Goal: Book appointment/travel/reservation

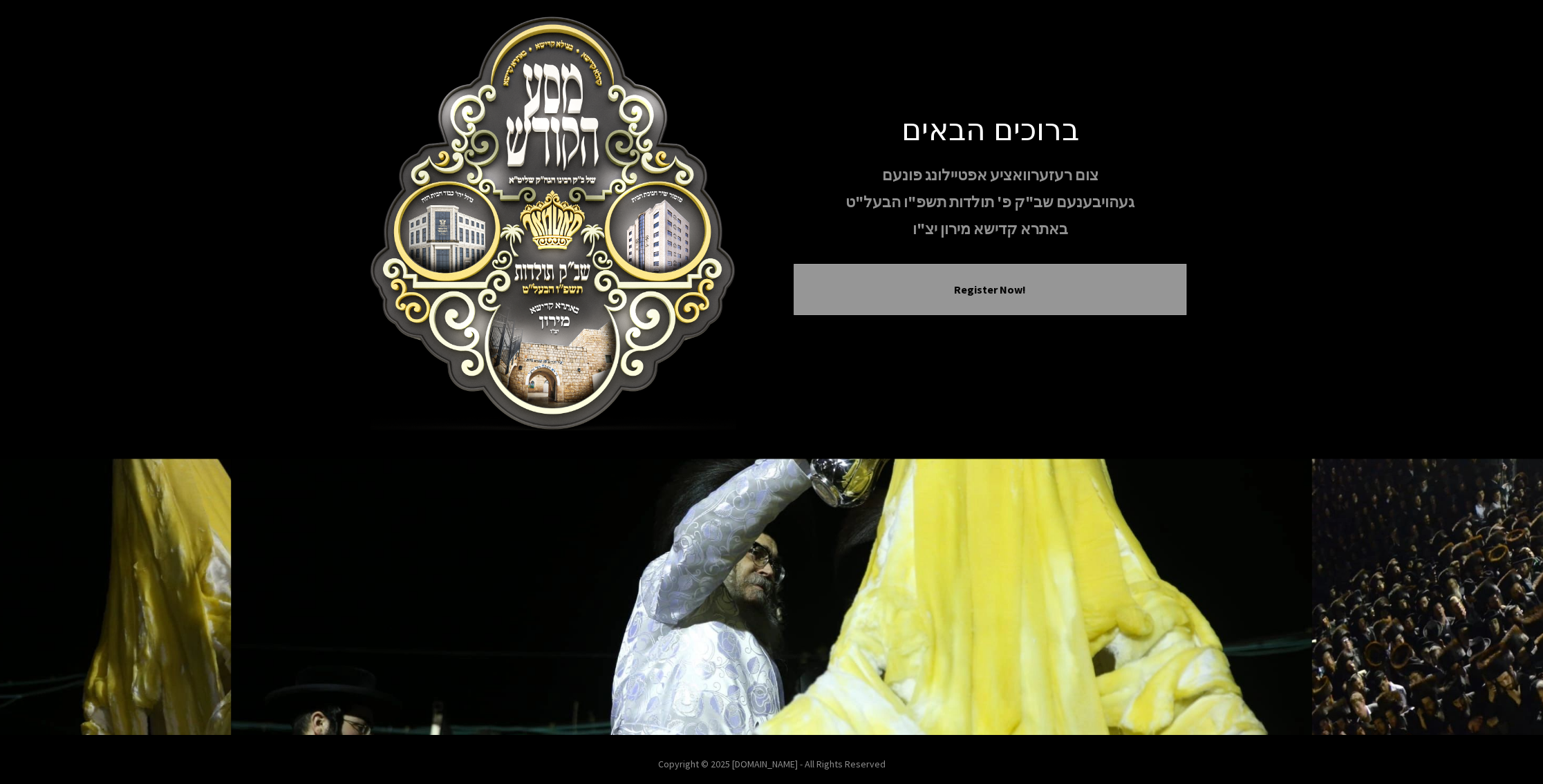
scroll to position [21, 0]
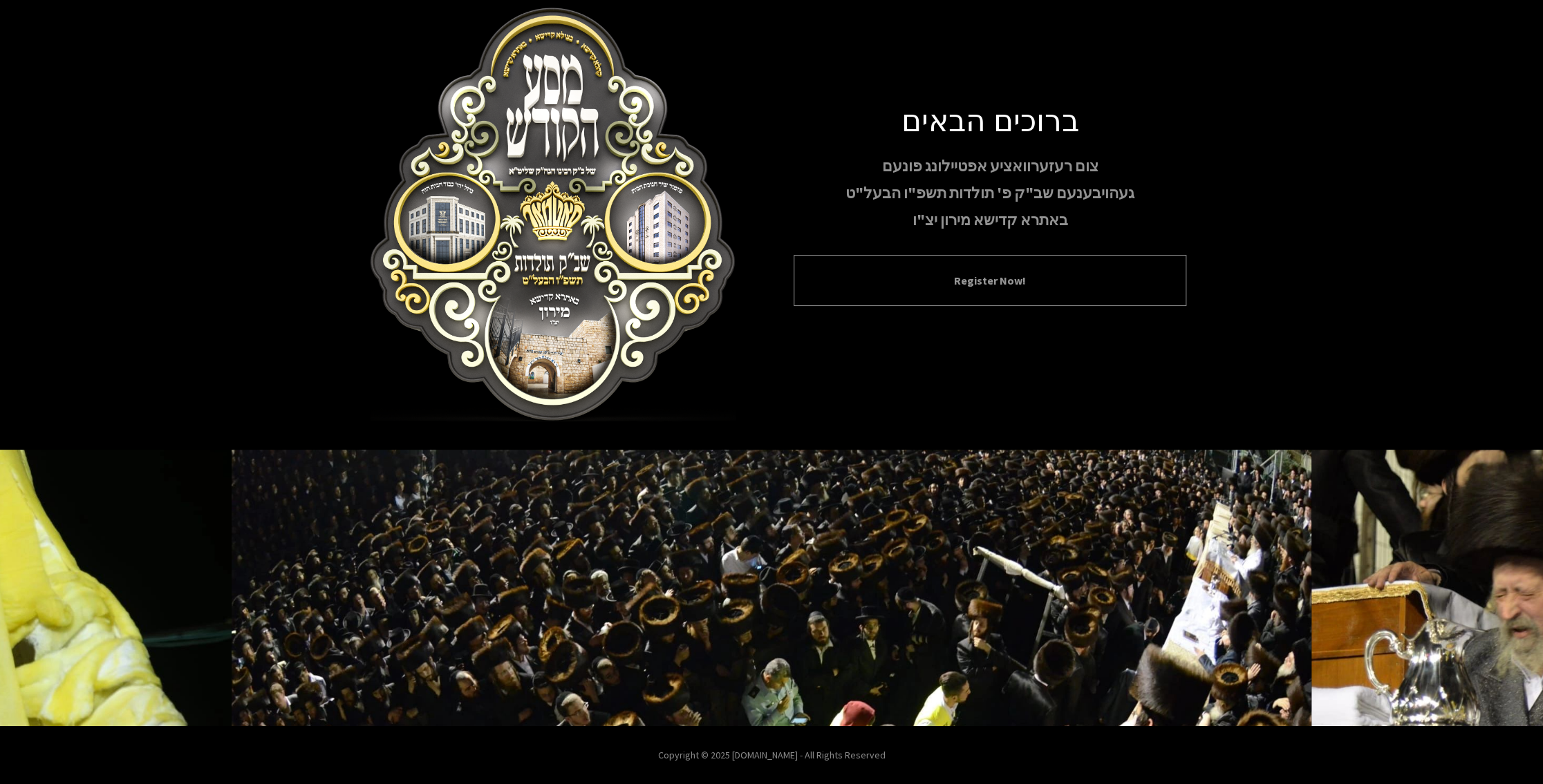
click at [921, 272] on button "Register Now!" at bounding box center [989, 280] width 358 height 16
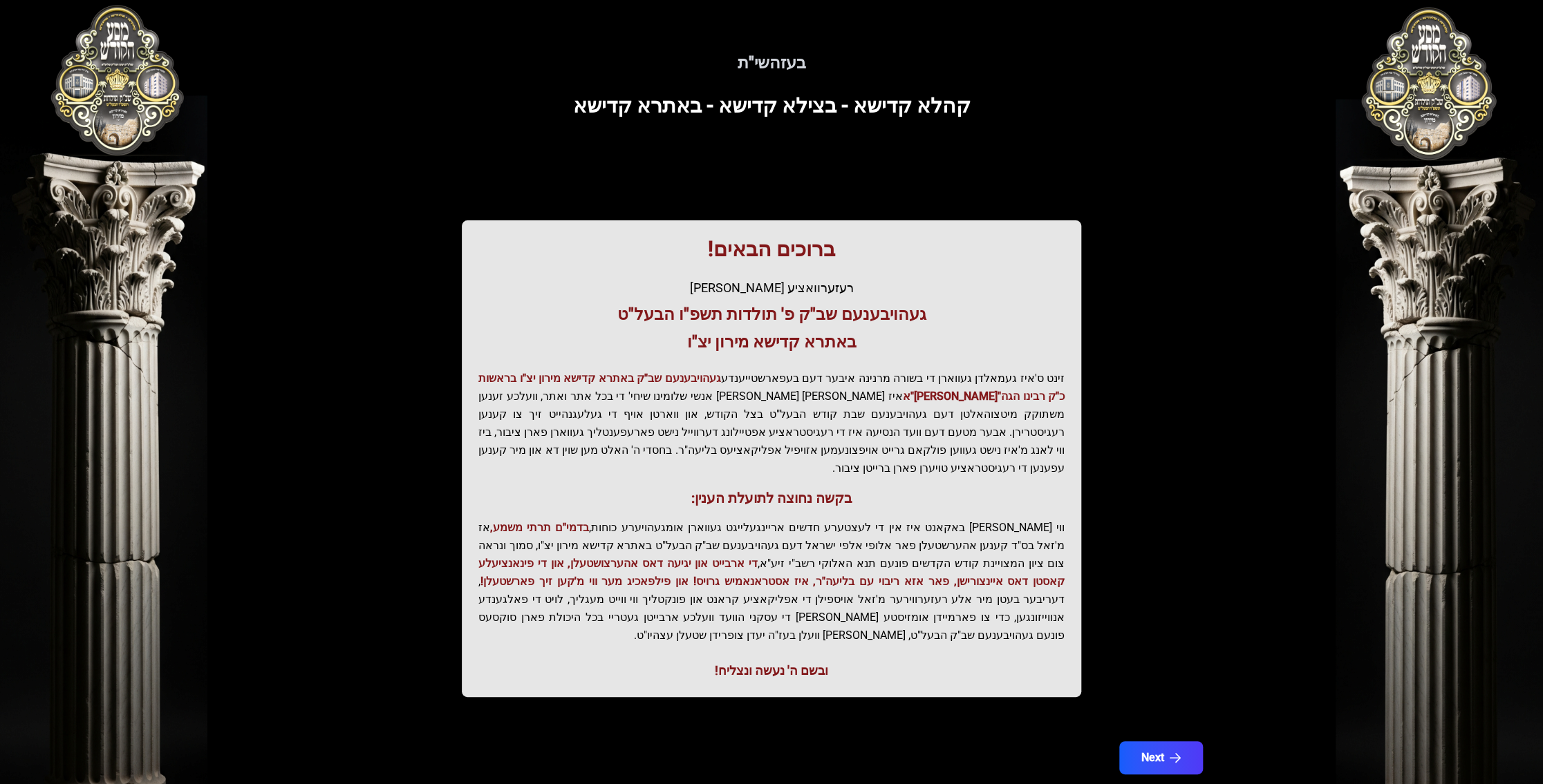
scroll to position [15, 0]
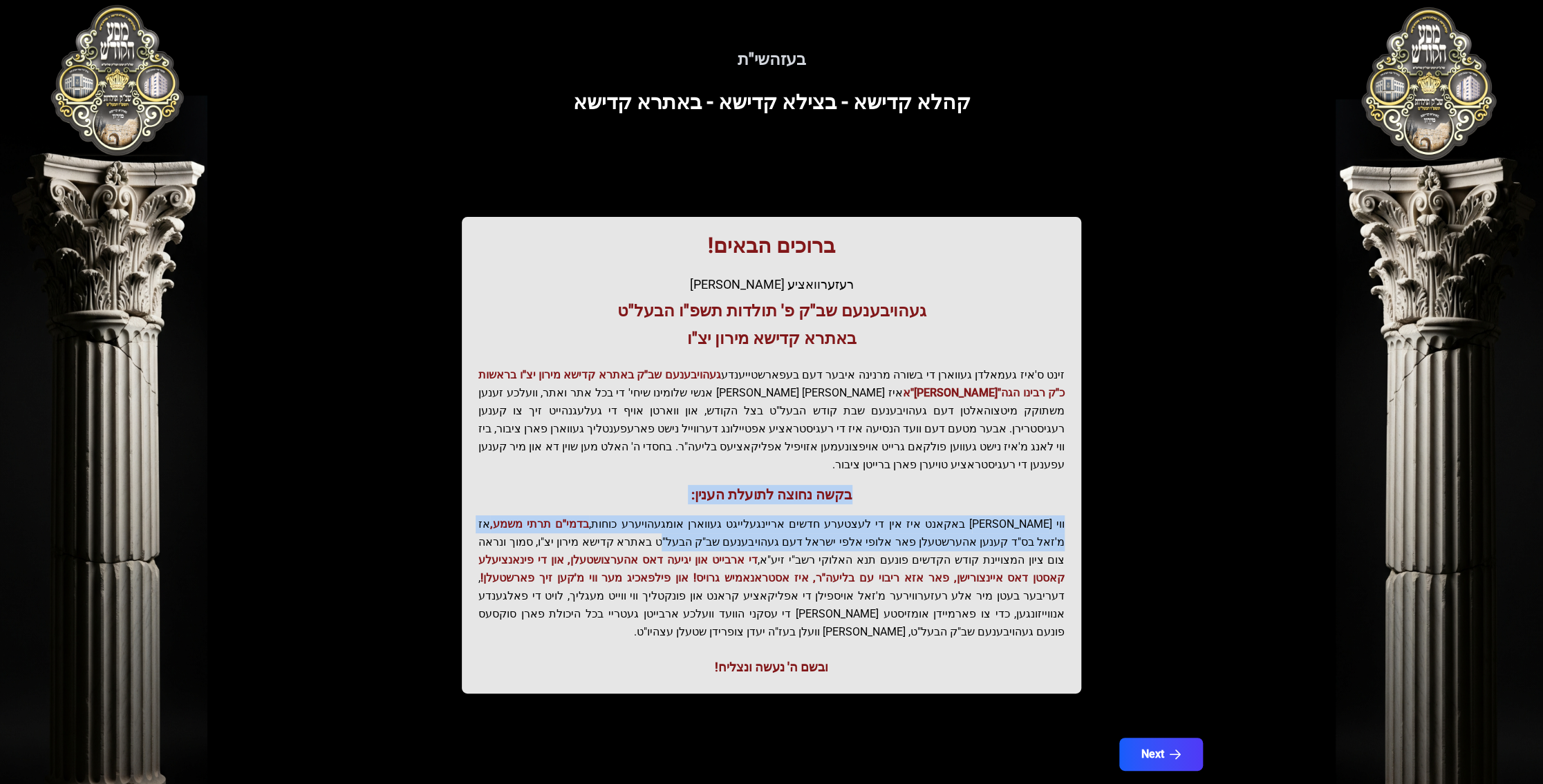
drag, startPoint x: 878, startPoint y: 494, endPoint x: 785, endPoint y: 519, distance: 96.3
click at [785, 519] on div "ברוכים הבאים! רעזערוואציע אפטיילונג פונעם געהויבענעם שב"ק פ' תולדות תשפ"ו הבעל"…" at bounding box center [772, 455] width 619 height 477
click at [785, 519] on p "ווי שוין ברייט באקאנט איז אין די לעצטערע חדשים אריינגעלייגט געווארן אומגעהויערע…" at bounding box center [772, 578] width 587 height 126
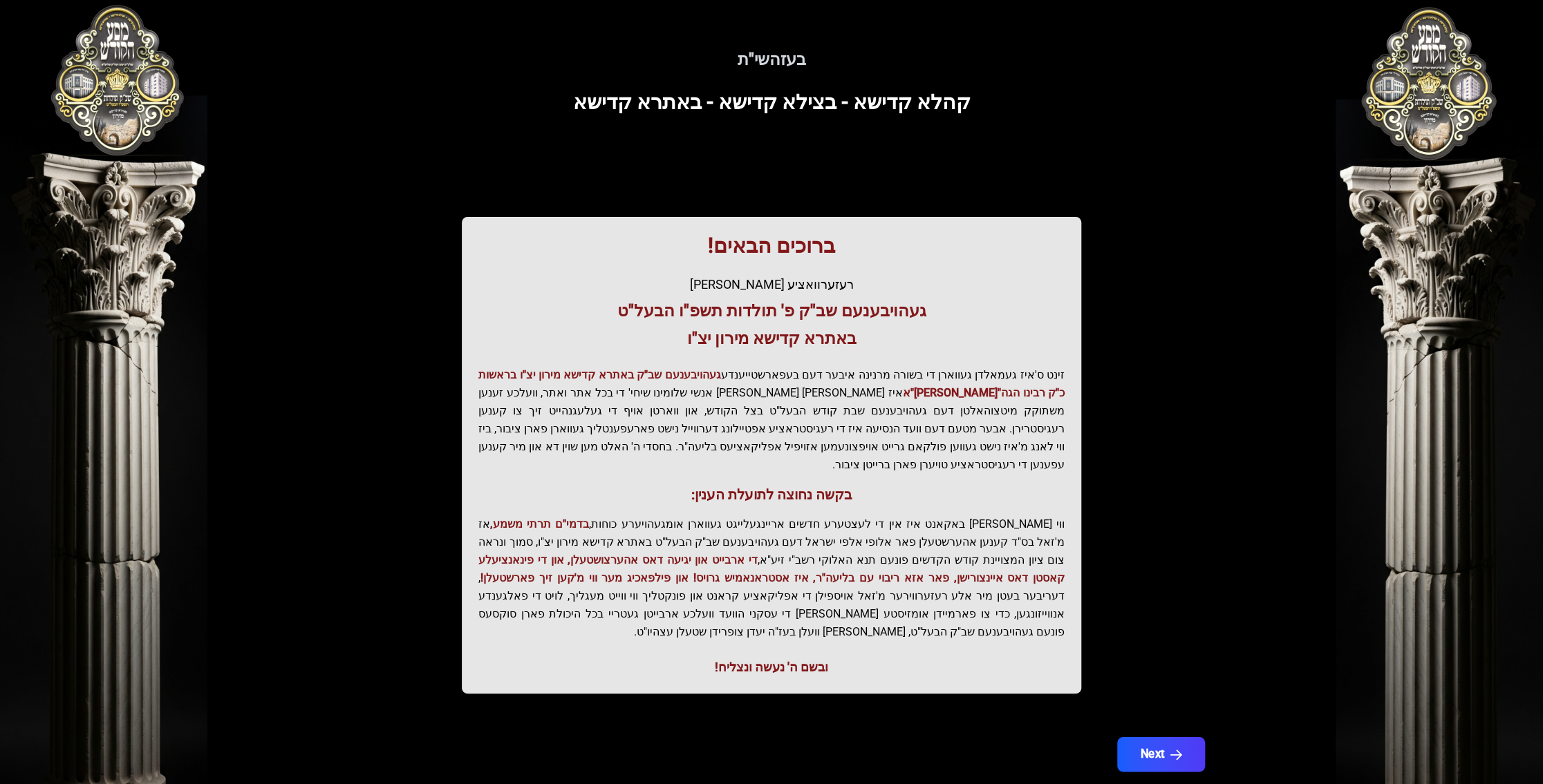
click at [1139, 738] on button "Next" at bounding box center [1160, 755] width 87 height 35
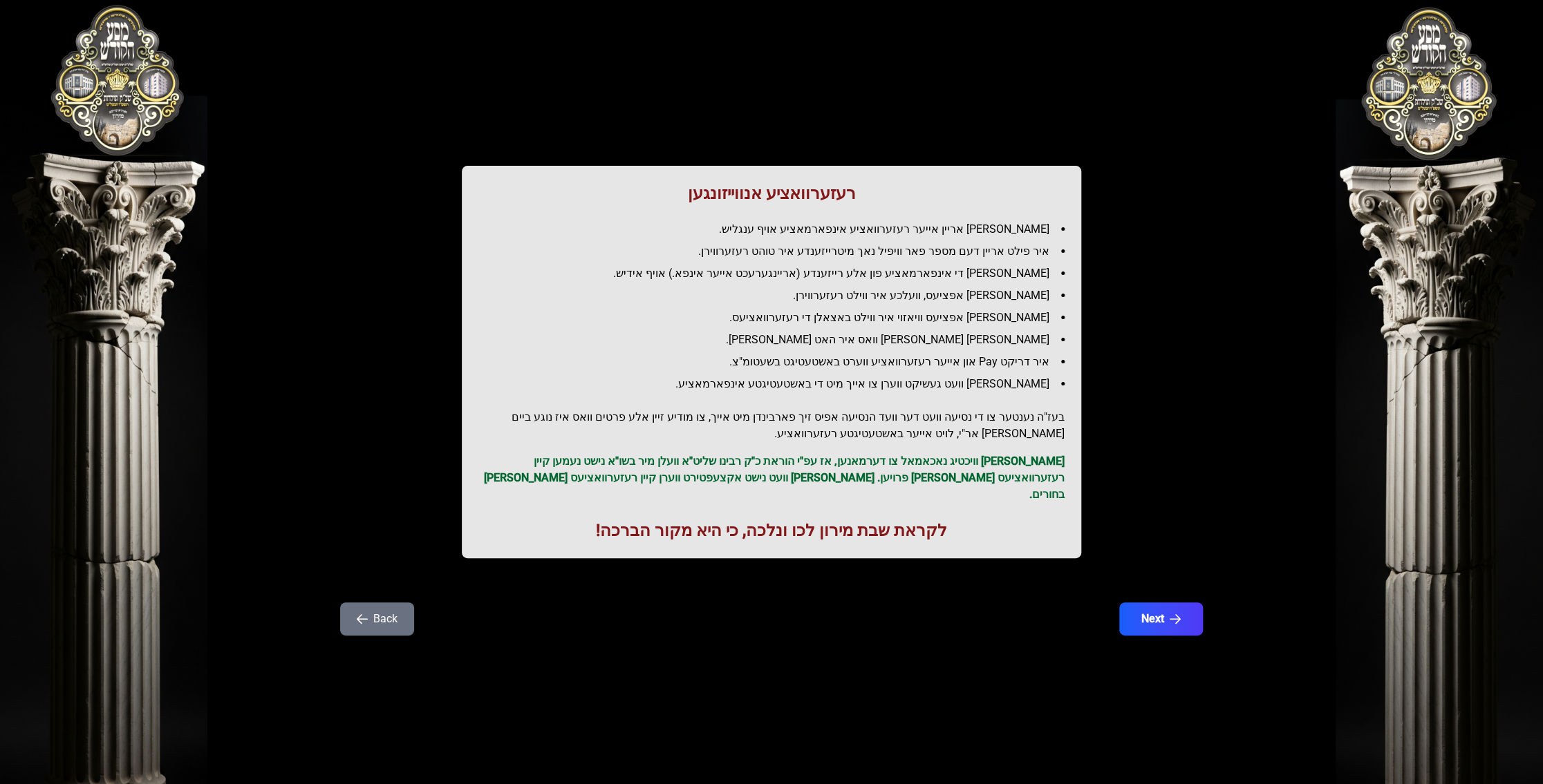
scroll to position [0, 0]
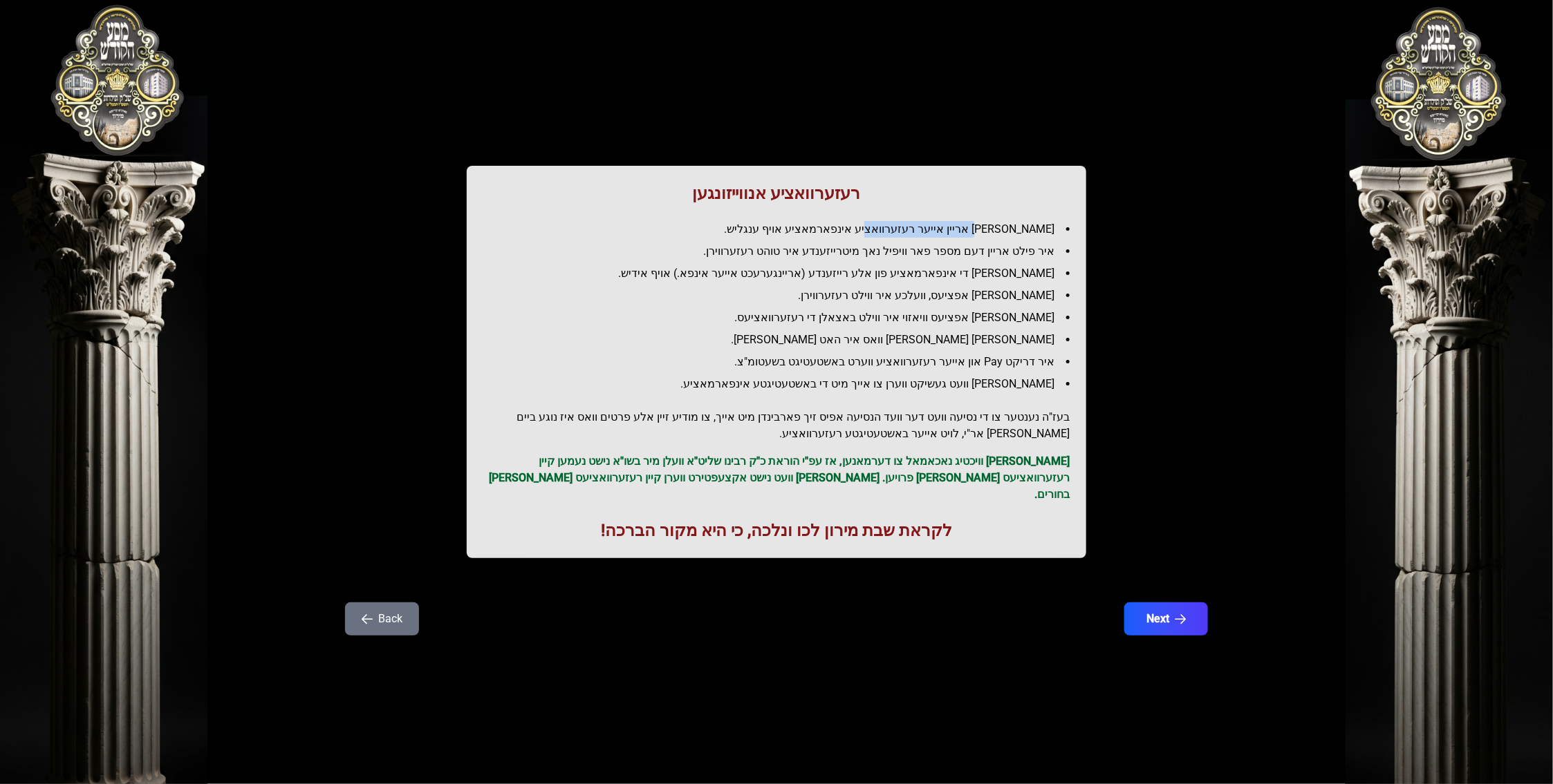
drag, startPoint x: 995, startPoint y: 223, endPoint x: 902, endPoint y: 223, distance: 93.0
click at [902, 223] on li "[PERSON_NAME] אריין אייער רעזערוואציע אינפארמאציע אויף ענגליש." at bounding box center [782, 229] width 575 height 16
drag, startPoint x: 1023, startPoint y: 250, endPoint x: 916, endPoint y: 256, distance: 107.2
click at [916, 256] on li "איר פילט אריין דעם מספר פאר וויפיל נאך מיטרייזענדע איר טוהט רעזערווירן." at bounding box center [782, 251] width 575 height 16
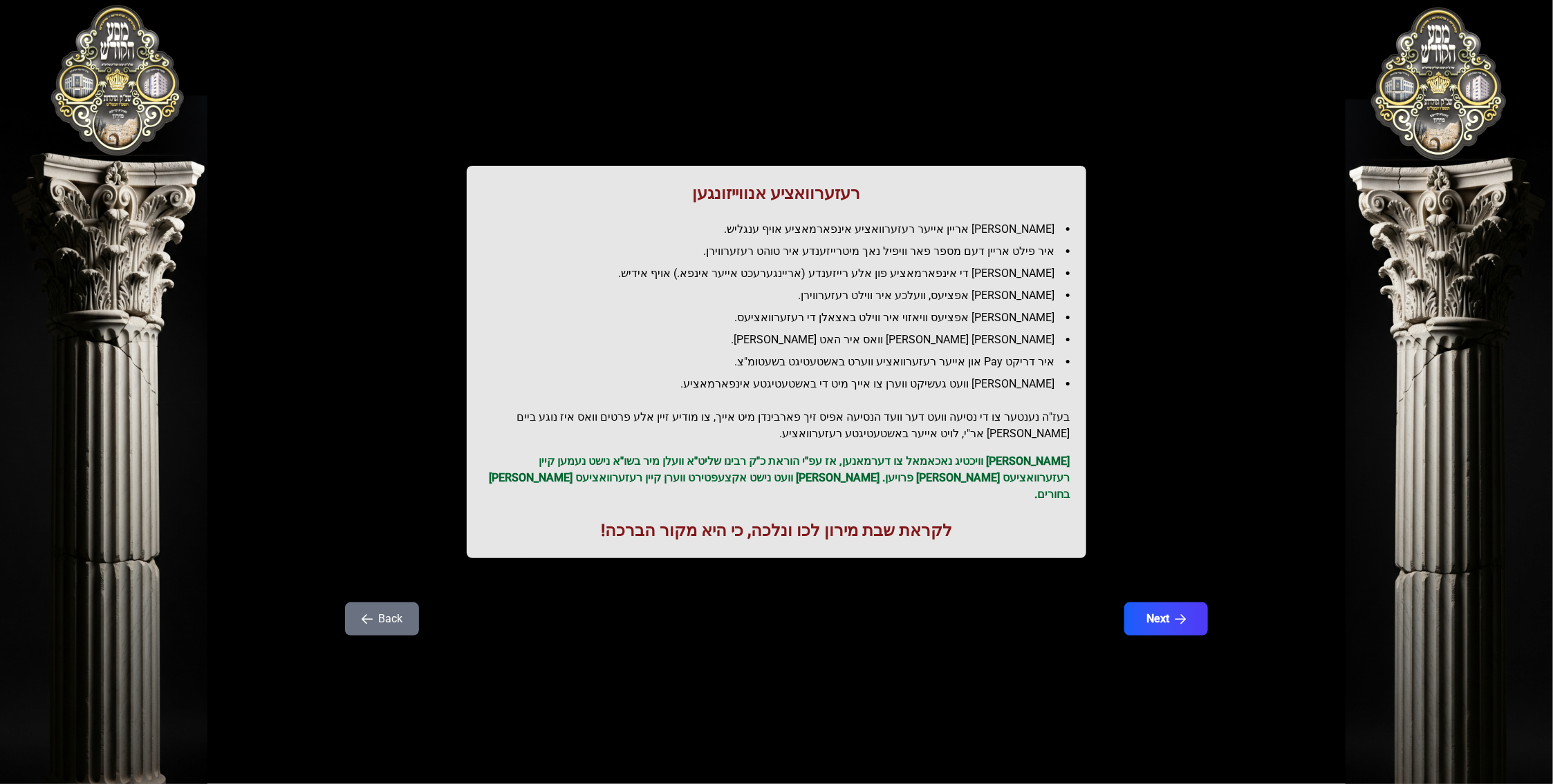
drag, startPoint x: 913, startPoint y: 257, endPoint x: 919, endPoint y: 260, distance: 6.7
click at [914, 259] on li "איר פילט אריין דעם מספר פאר וויפיל נאך מיטרייזענדע איר טוהט רעזערווירן." at bounding box center [782, 251] width 575 height 16
drag, startPoint x: 935, startPoint y: 270, endPoint x: 864, endPoint y: 274, distance: 71.1
click at [865, 273] on li "[PERSON_NAME] די אינפארמאציע פון אלע רייזענדע (אריינגערעכט אייער אינפא.) אויף א…" at bounding box center [782, 273] width 575 height 16
click at [864, 274] on li "[PERSON_NAME] די אינפארמאציע פון אלע רייזענדע (אריינגערעכט אייער אינפא.) אויף א…" at bounding box center [782, 273] width 575 height 16
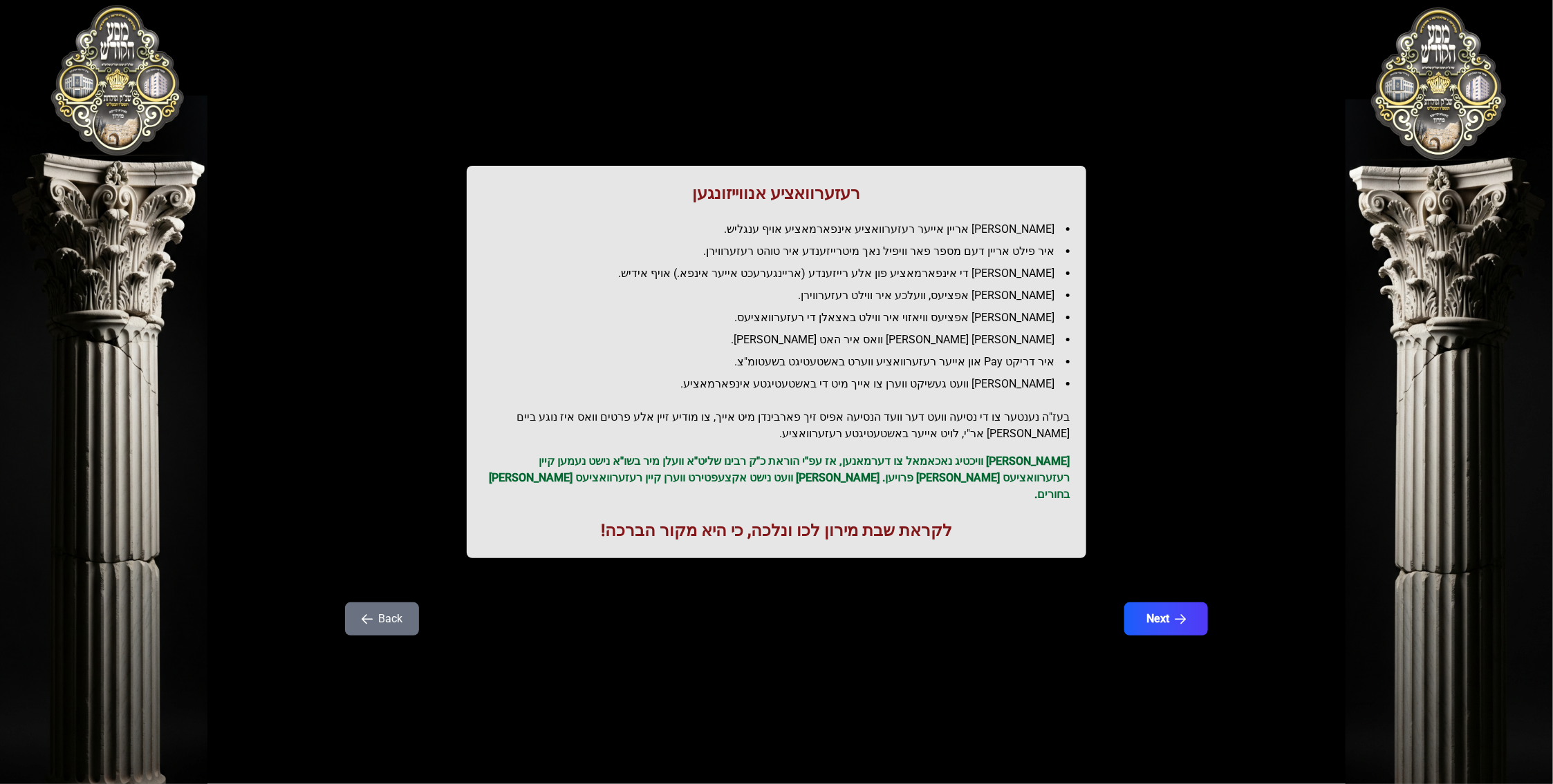
drag, startPoint x: 903, startPoint y: 291, endPoint x: 800, endPoint y: 295, distance: 103.1
click at [800, 295] on li "[PERSON_NAME] אפציעס, וועלכע איר ווילט רעזערווירן." at bounding box center [782, 296] width 575 height 16
drag, startPoint x: 960, startPoint y: 322, endPoint x: 768, endPoint y: 334, distance: 192.4
click at [768, 334] on ul "[PERSON_NAME] אריין אייער רעזערוואציע אינפארמאציע אויף ענגליש. איר פילט אריין ד…" at bounding box center [776, 307] width 587 height 171
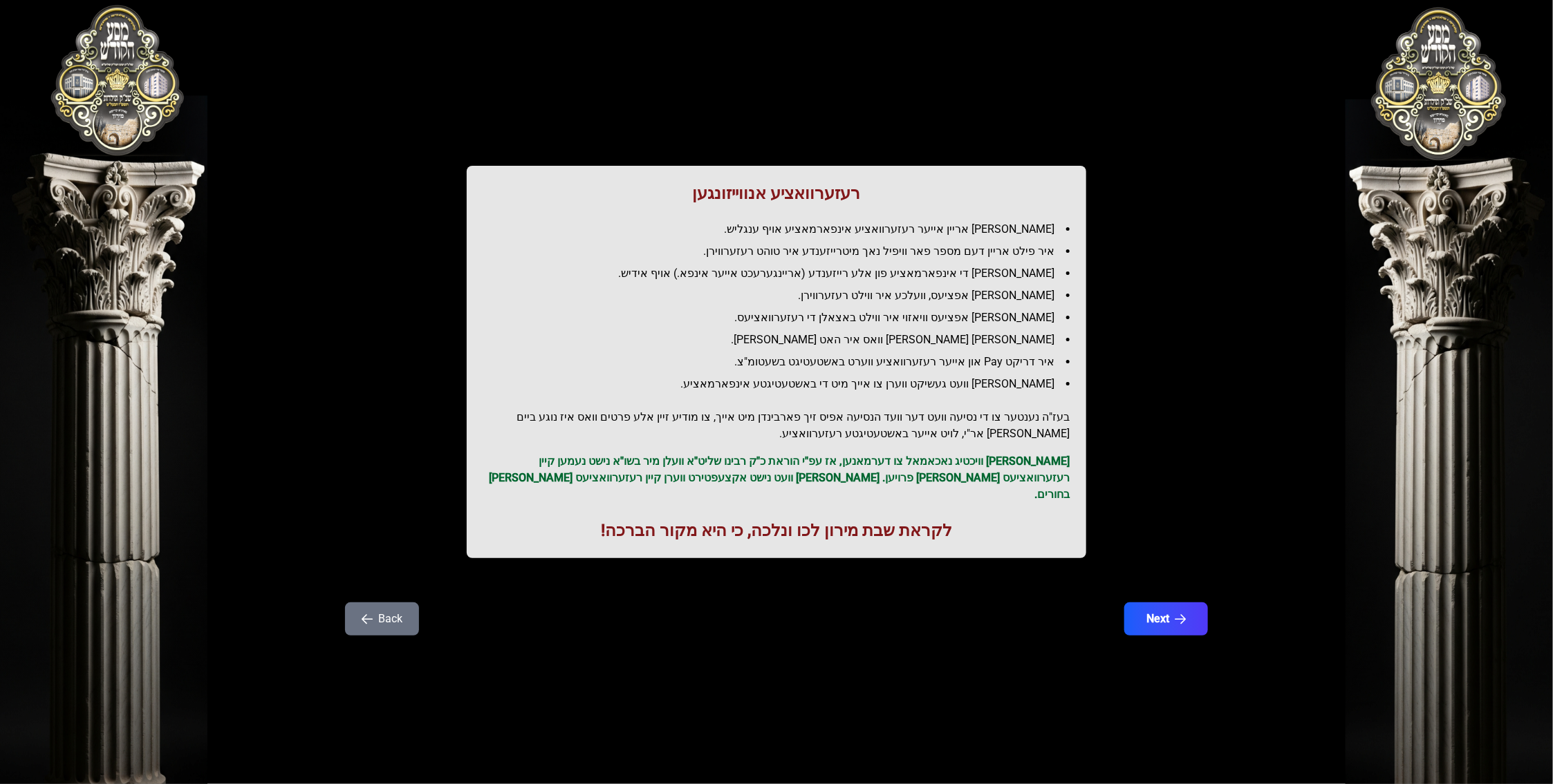
click at [766, 334] on li "[PERSON_NAME] [PERSON_NAME] וואס איר האט [PERSON_NAME]." at bounding box center [782, 340] width 575 height 16
drag, startPoint x: 990, startPoint y: 357, endPoint x: 866, endPoint y: 377, distance: 125.6
click at [866, 377] on ul "[PERSON_NAME] אריין אייער רעזערוואציע אינפארמאציע אויף ענגליש. איר פילט אריין ד…" at bounding box center [776, 307] width 587 height 171
click at [865, 377] on li "[PERSON_NAME] וועט געשיקט ווערן צו אייך מיט די באשטעטיגטע אינפארמאציע." at bounding box center [782, 384] width 575 height 16
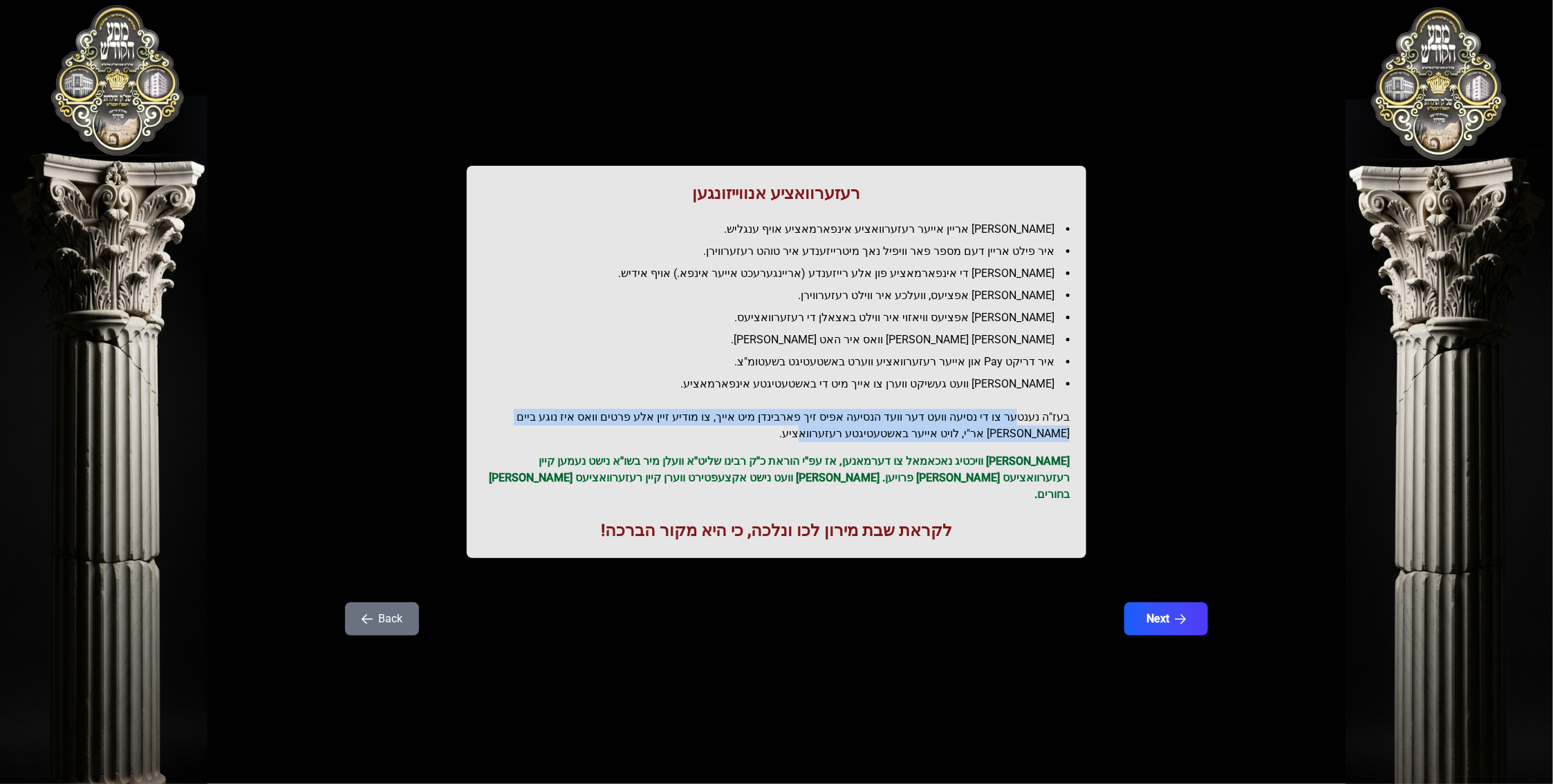
drag, startPoint x: 1017, startPoint y: 416, endPoint x: 918, endPoint y: 431, distance: 100.1
click at [918, 431] on h2 "בעז"ה נענטער צו די נסיעה וועט דער וועד הנסיעה אפיס זיך פארבינדן מיט אייך, צו מו…" at bounding box center [776, 425] width 587 height 33
drag, startPoint x: 1045, startPoint y: 422, endPoint x: 798, endPoint y: 409, distance: 247.3
click at [798, 409] on h2 "בעז"ה נענטער צו די נסיעה וועט דער וועד הנסיעה אפיס זיך פארבינדן מיט אייך, צו מו…" at bounding box center [776, 425] width 587 height 33
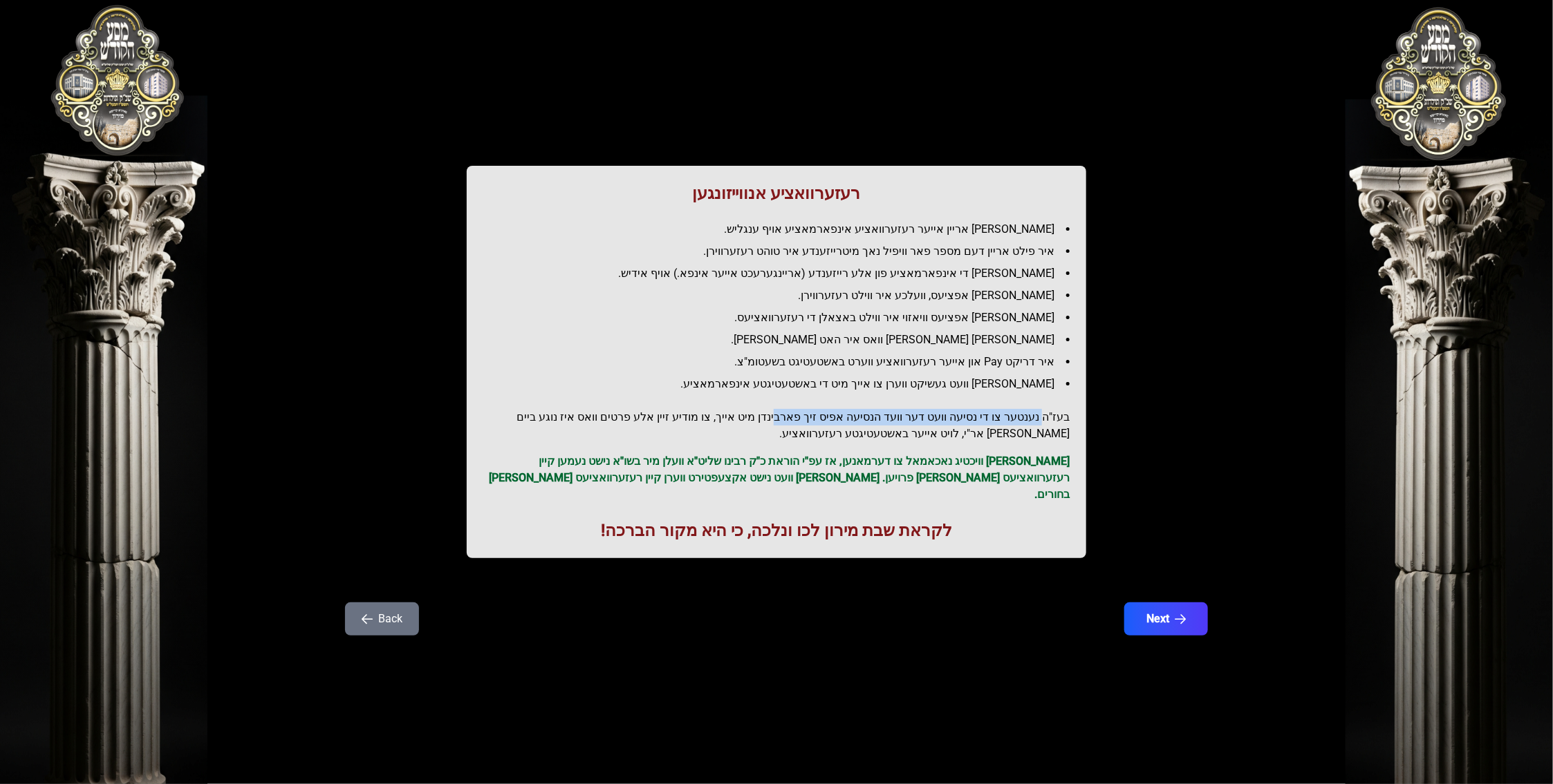
click at [798, 409] on h2 "בעז"ה נענטער צו די נסיעה וועט דער וועד הנסיעה אפיס זיך פארבינדן מיט אייך, צו מו…" at bounding box center [776, 425] width 587 height 33
click at [1173, 610] on button "Next" at bounding box center [1166, 619] width 87 height 35
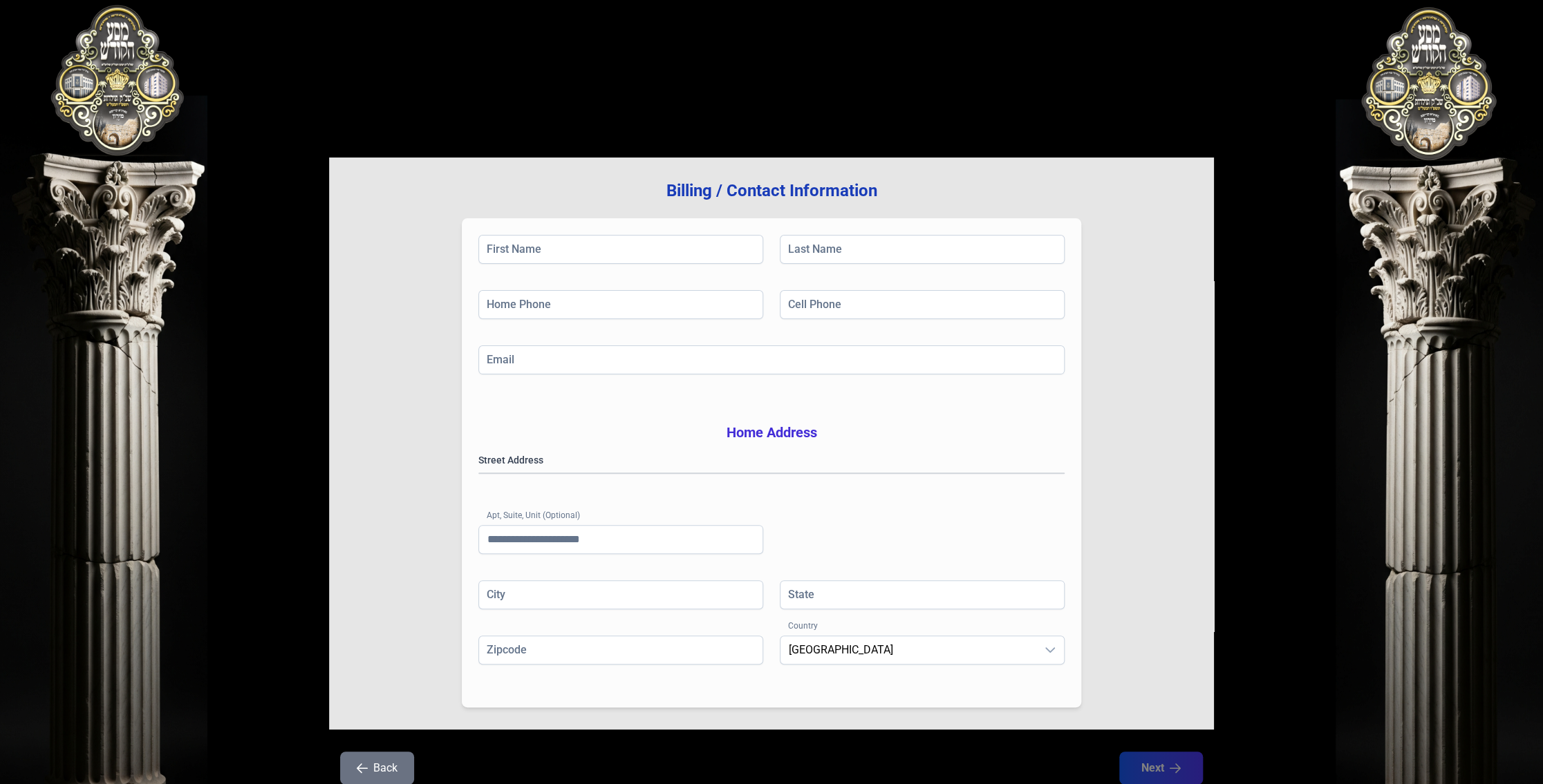
click at [840, 472] on div "Street Address" at bounding box center [772, 470] width 587 height 33
click at [479, 473] on gmp-place-autocomplete at bounding box center [479, 473] width 0 height 0
type input "********"
type input "**"
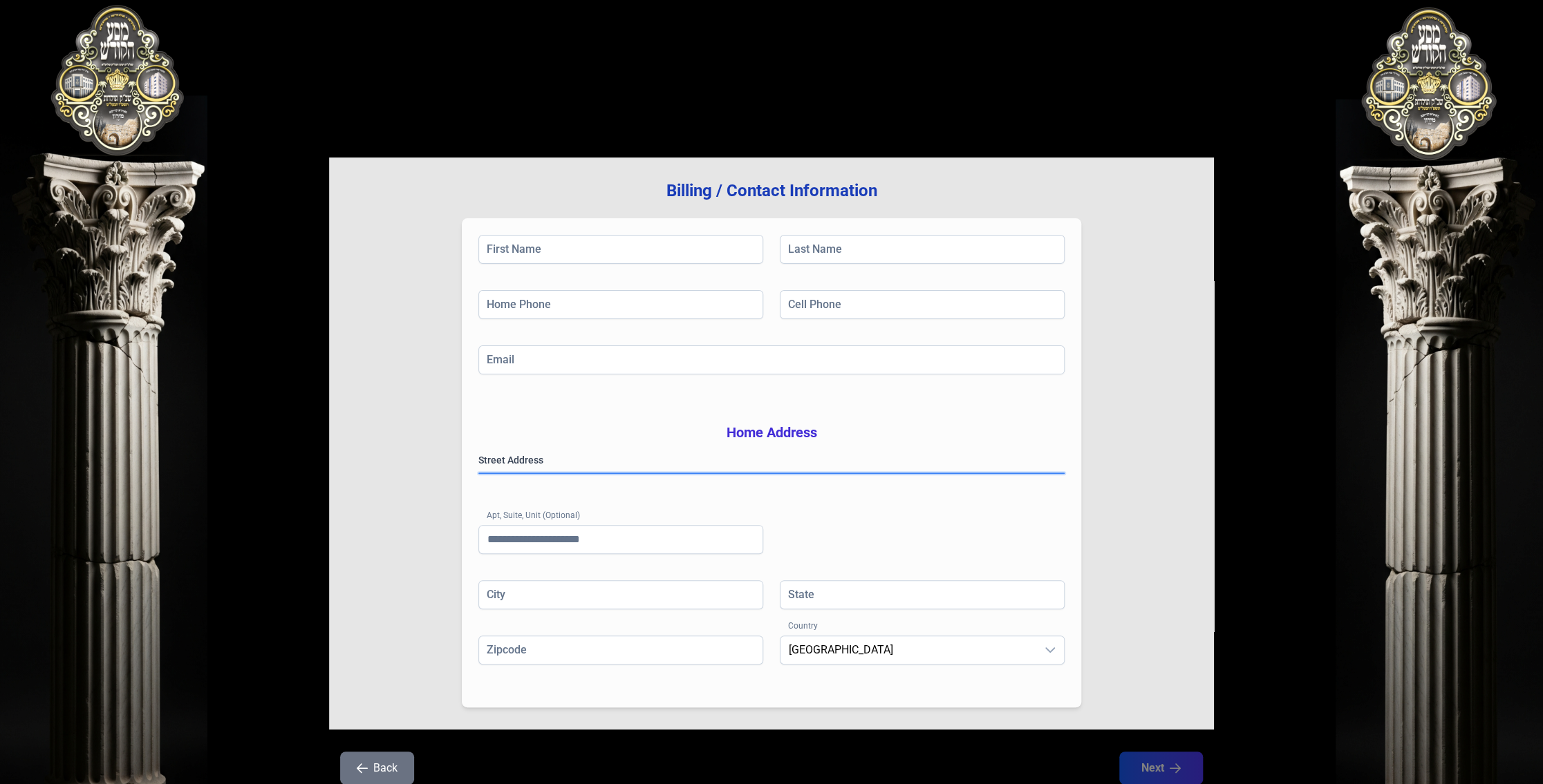
type input "*********"
click at [584, 256] on input "First Name" at bounding box center [620, 249] width 285 height 29
